Goal: Task Accomplishment & Management: Manage account settings

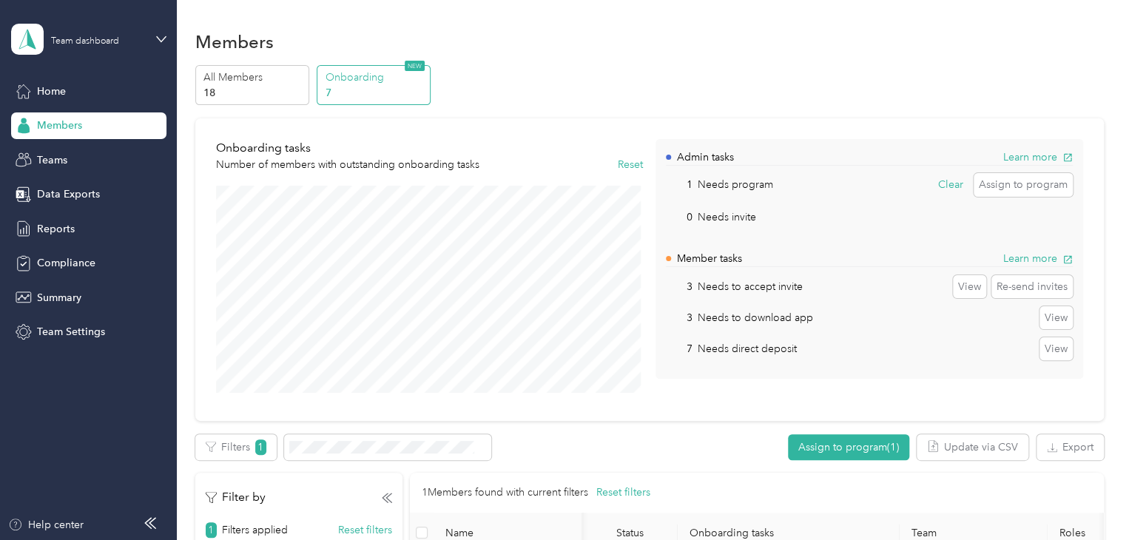
scroll to position [0, 240]
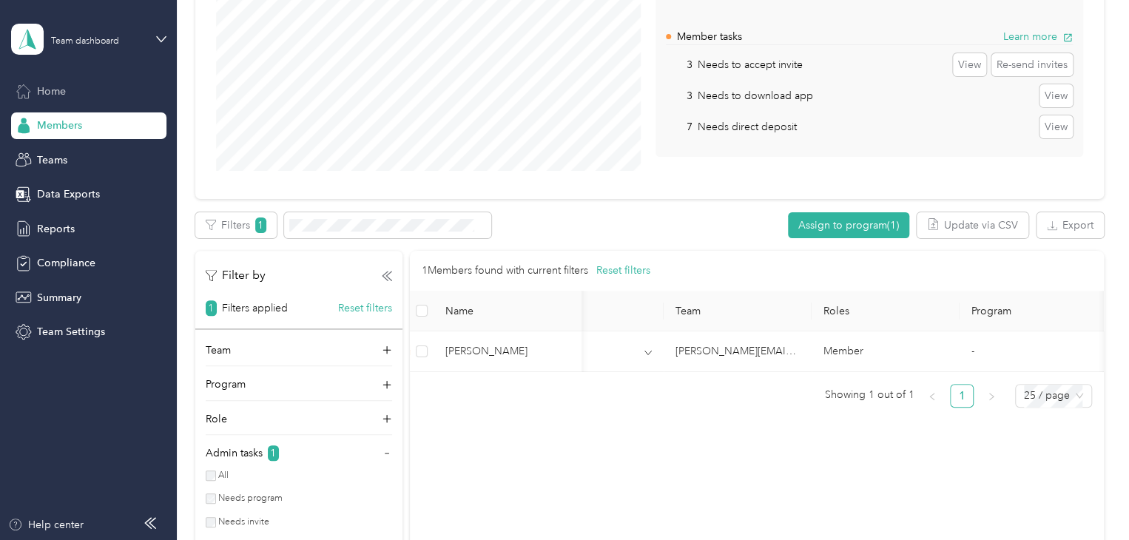
click at [76, 90] on div "Home" at bounding box center [88, 91] width 155 height 27
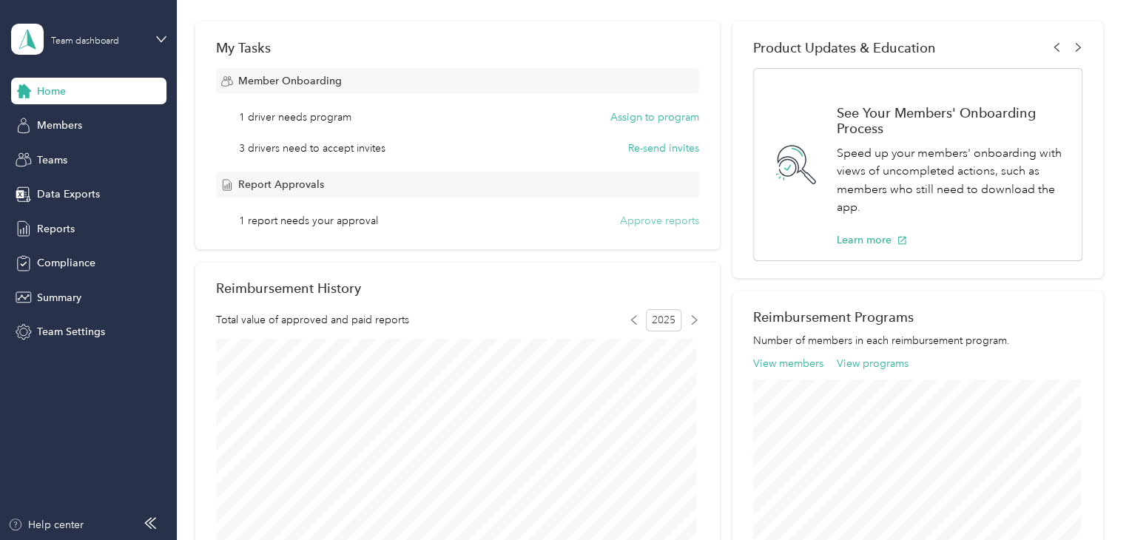
click at [667, 219] on button "Approve reports" at bounding box center [659, 221] width 79 height 16
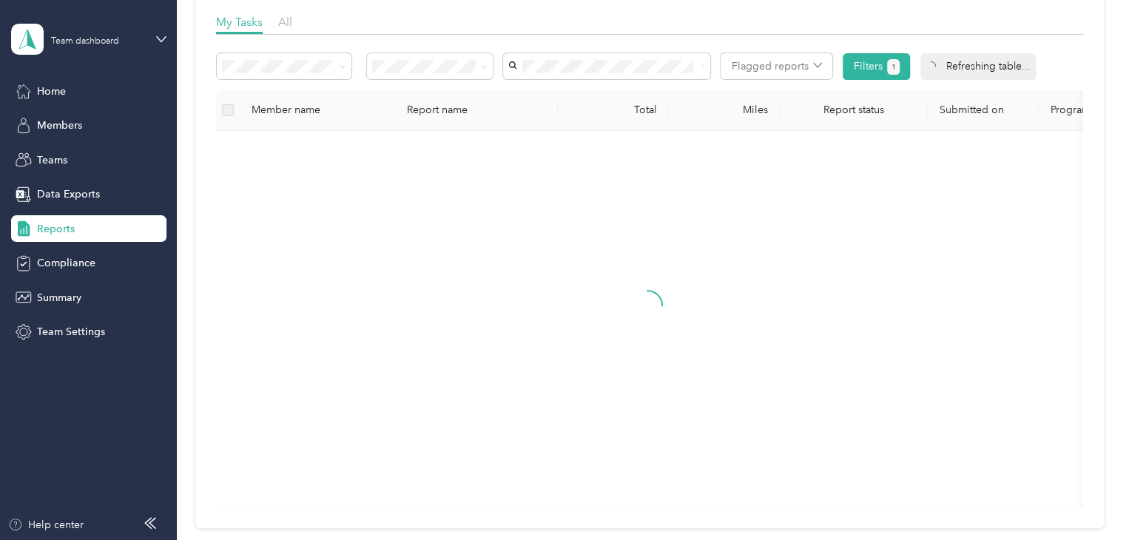
scroll to position [94, 0]
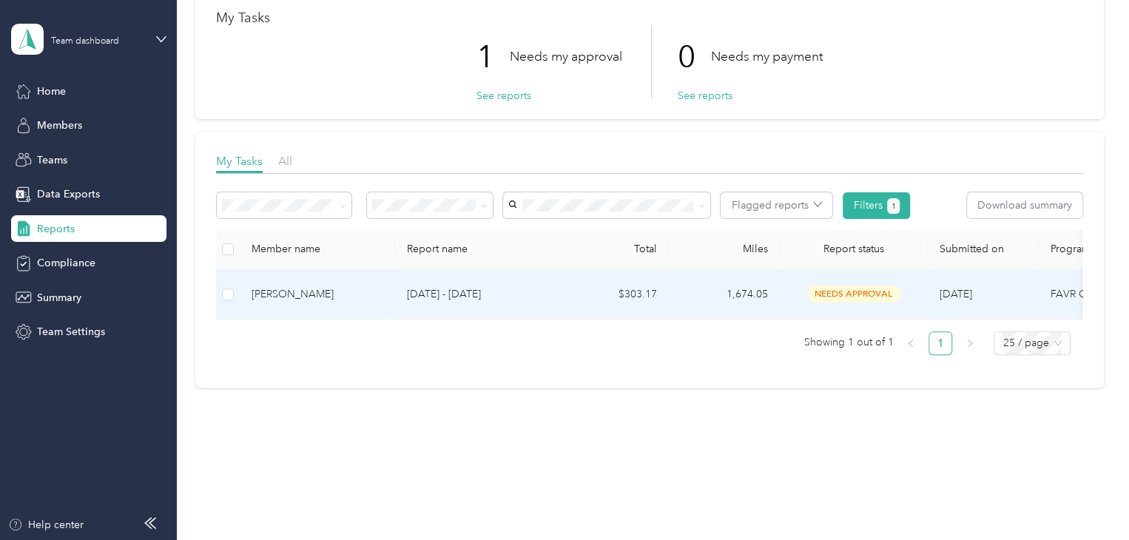
click at [864, 286] on span "needs approval" at bounding box center [853, 294] width 93 height 17
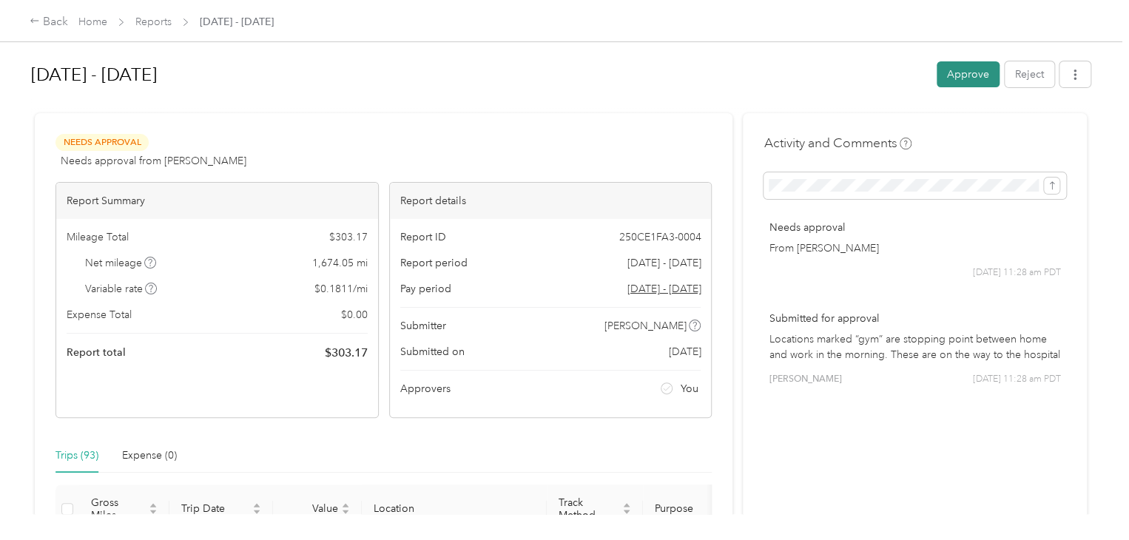
click at [961, 73] on button "Approve" at bounding box center [968, 74] width 63 height 26
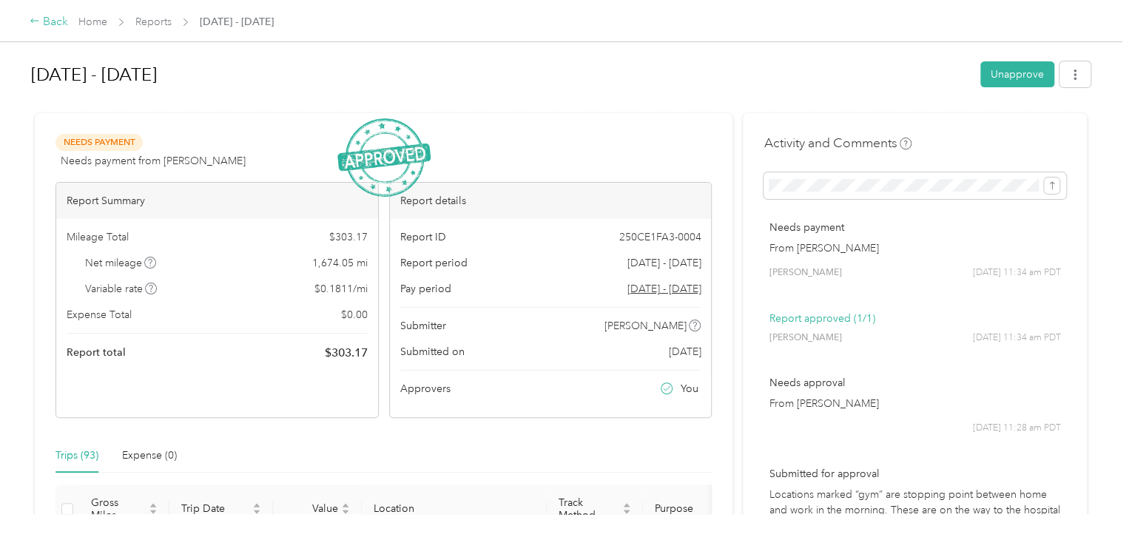
click at [55, 21] on div "Back" at bounding box center [49, 22] width 38 height 18
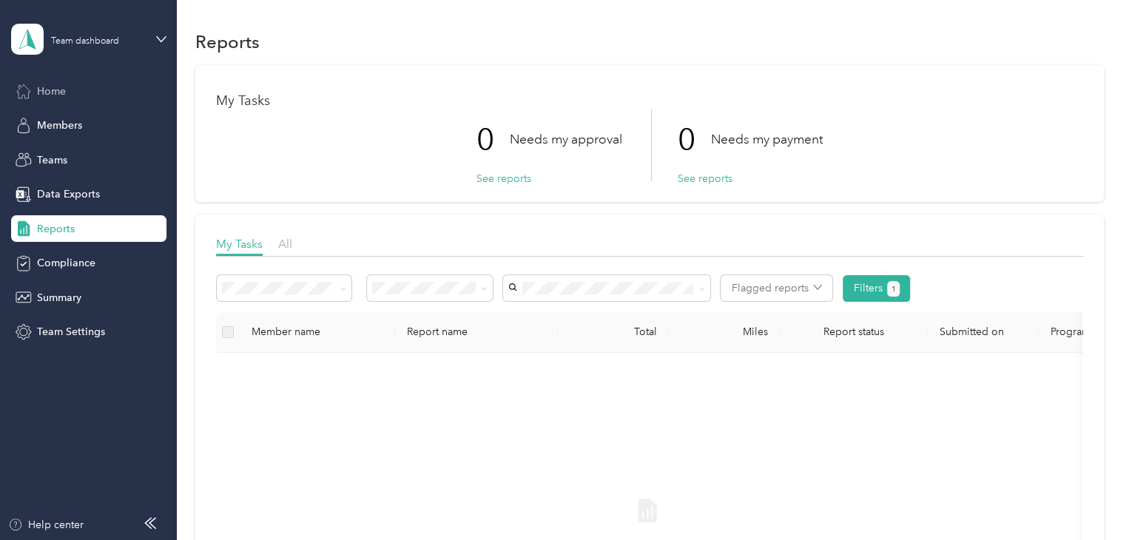
click at [77, 87] on div "Home" at bounding box center [88, 91] width 155 height 27
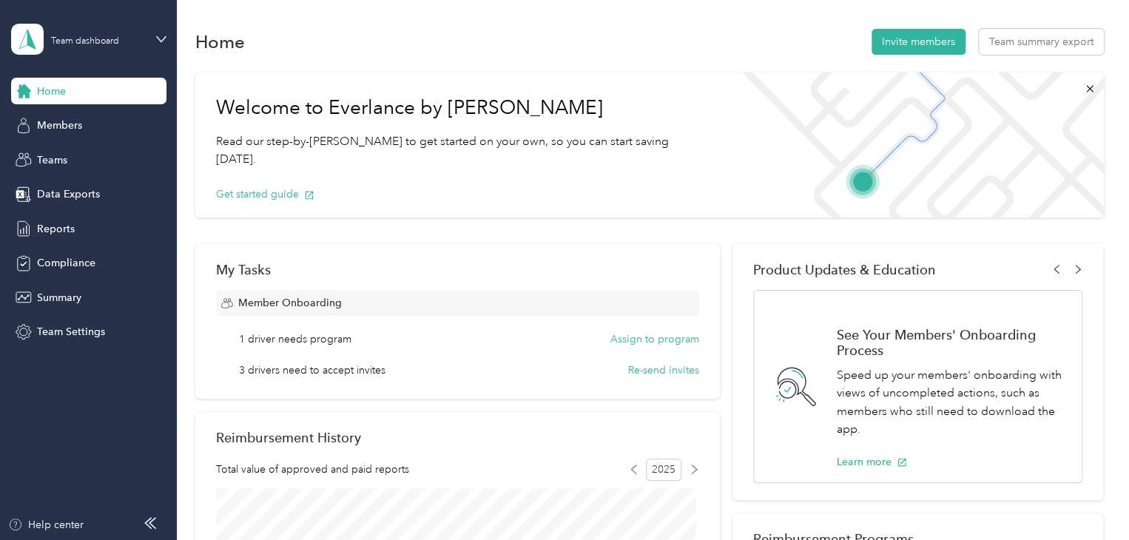
scroll to position [74, 0]
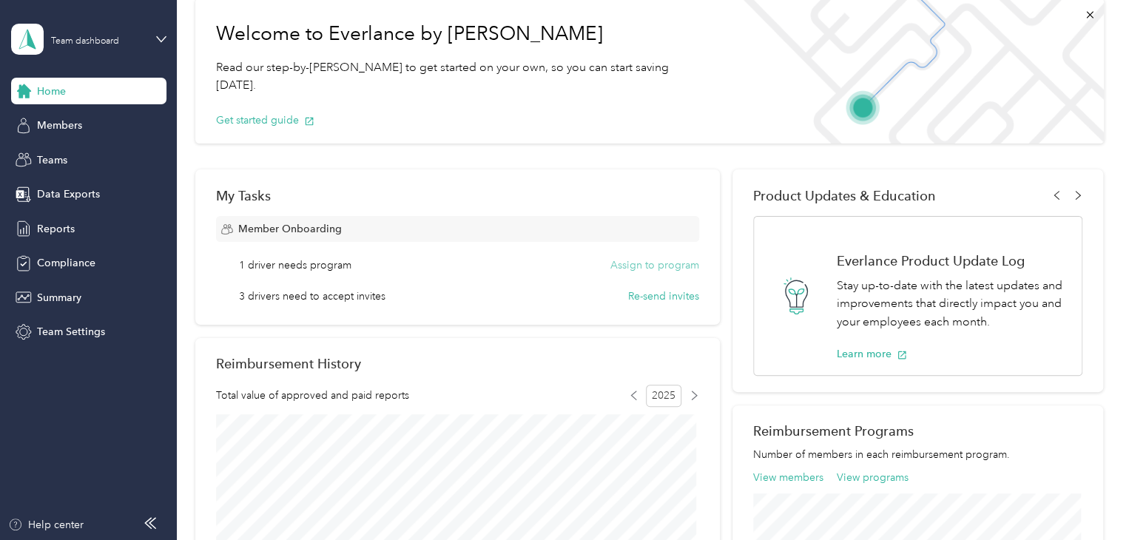
click at [649, 263] on button "Assign to program" at bounding box center [654, 265] width 89 height 16
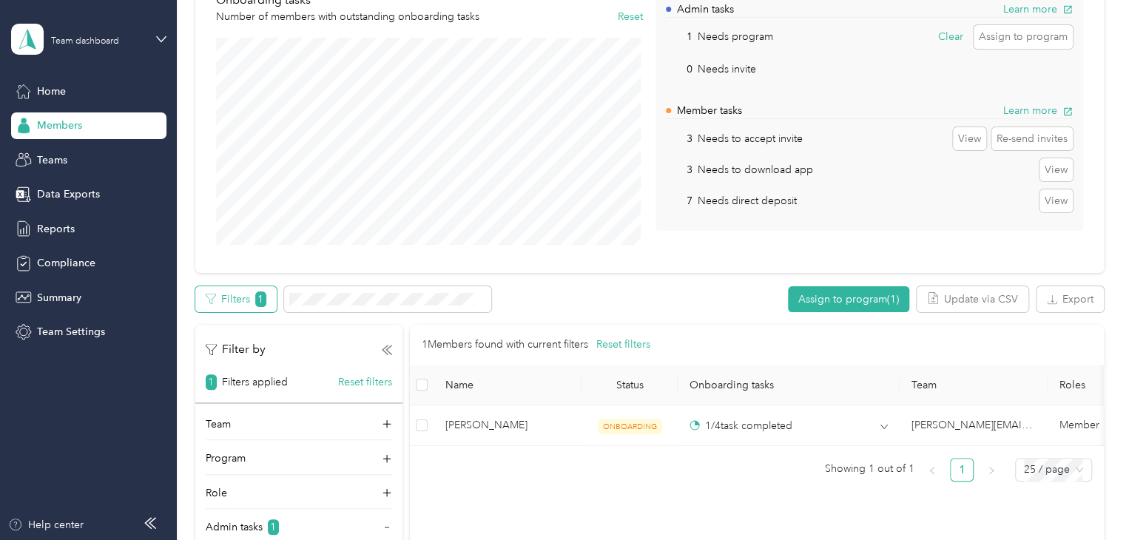
click at [231, 297] on button "Filters 1" at bounding box center [235, 299] width 81 height 26
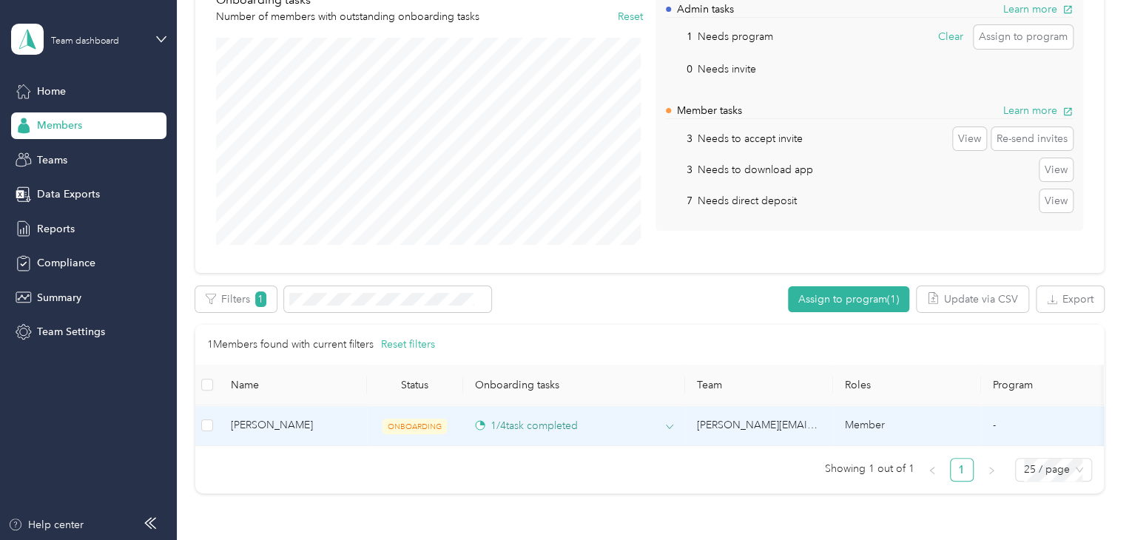
click at [668, 427] on icon at bounding box center [669, 426] width 7 height 7
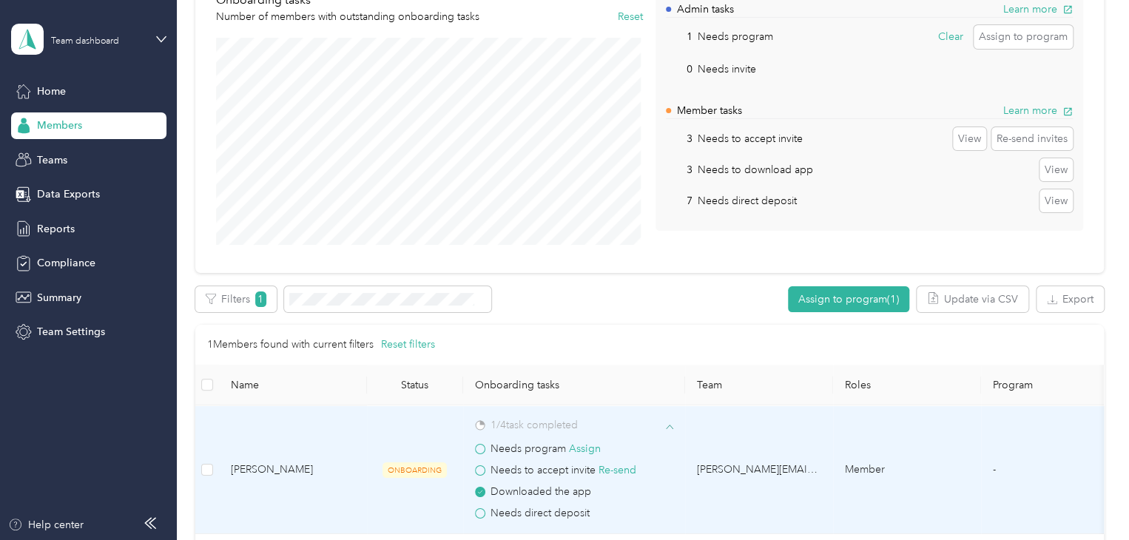
click at [480, 468] on span at bounding box center [480, 470] width 10 height 10
click at [476, 468] on span at bounding box center [480, 470] width 10 height 10
click at [614, 468] on button "Re-send" at bounding box center [618, 470] width 38 height 16
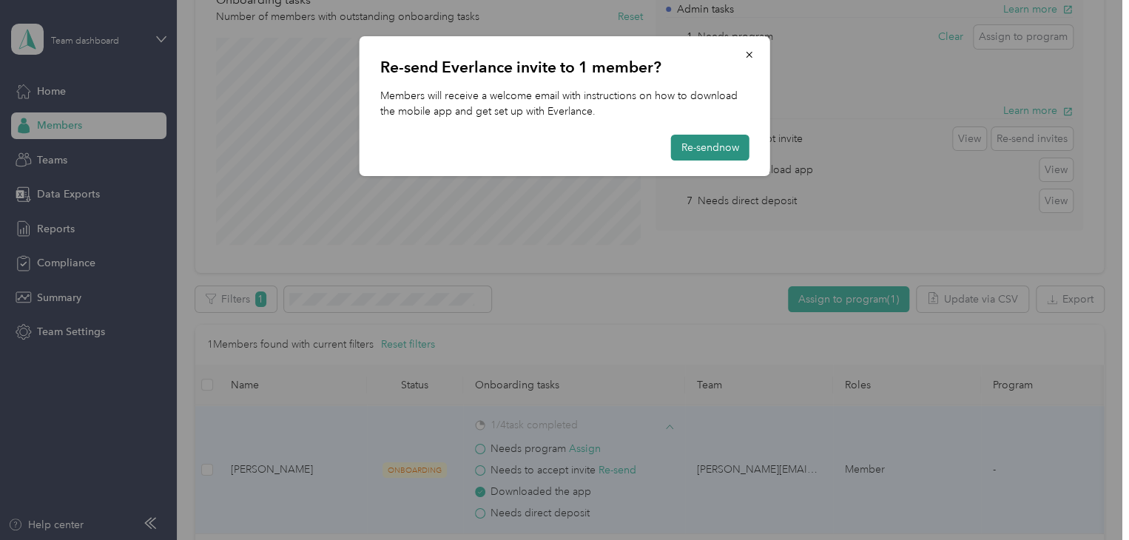
click at [707, 151] on button "Re-send now" at bounding box center [710, 148] width 78 height 26
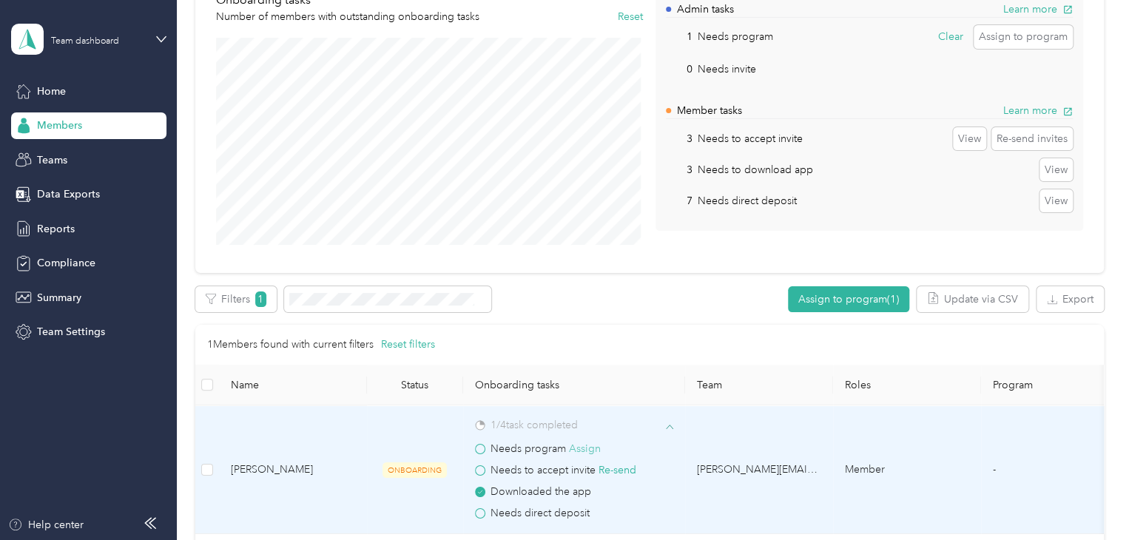
click at [589, 449] on button "Assign" at bounding box center [585, 449] width 32 height 16
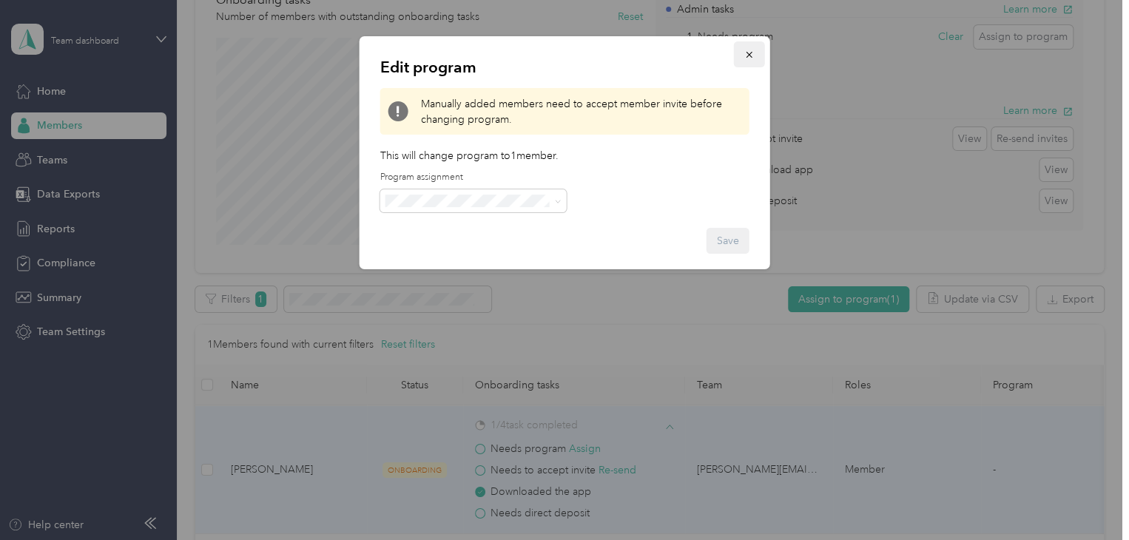
click at [749, 55] on icon "button" at bounding box center [749, 55] width 6 height 6
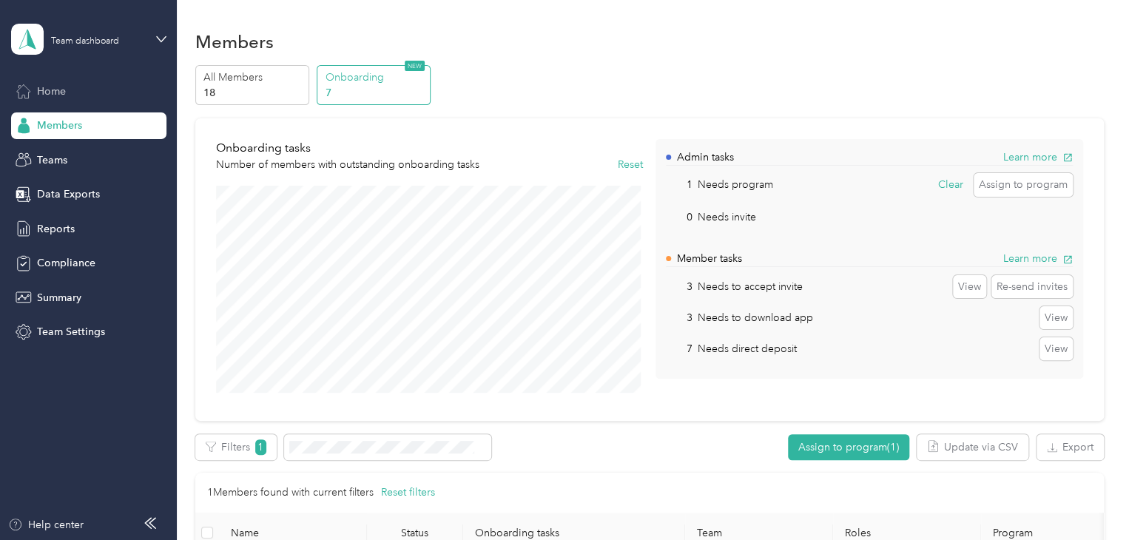
click at [47, 85] on span "Home" at bounding box center [51, 92] width 29 height 16
